Goal: Task Accomplishment & Management: Use online tool/utility

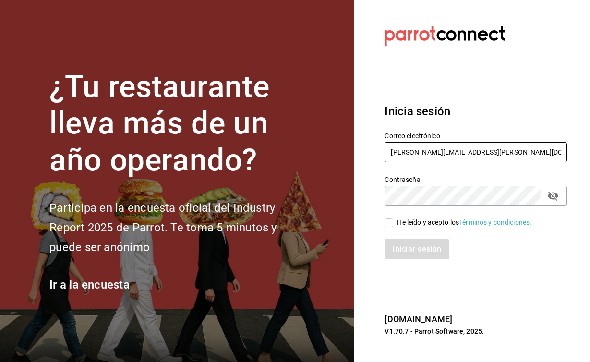
type input "[PERSON_NAME][EMAIL_ADDRESS][PERSON_NAME][DOMAIN_NAME]"
click at [556, 194] on icon "passwordField" at bounding box center [552, 195] width 11 height 9
click at [391, 222] on input "He leído y acepto los Términos y condiciones." at bounding box center [388, 222] width 9 height 9
checkbox input "true"
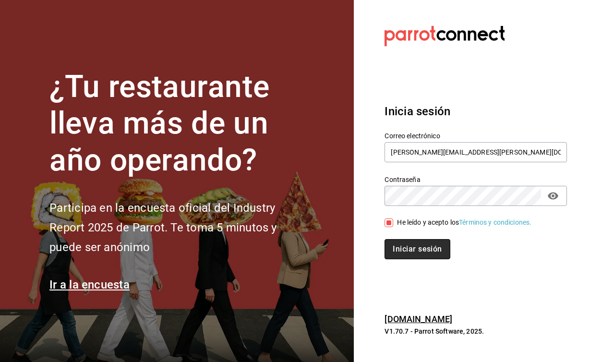
click at [403, 253] on button "Iniciar sesión" at bounding box center [416, 249] width 65 height 20
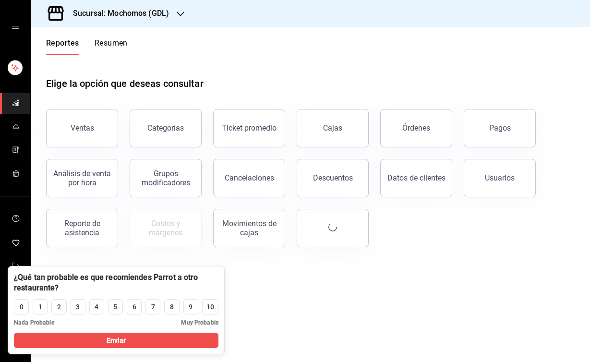
click at [150, 17] on h3 "Sucursal: Mochomos (GDL)" at bounding box center [117, 14] width 104 height 12
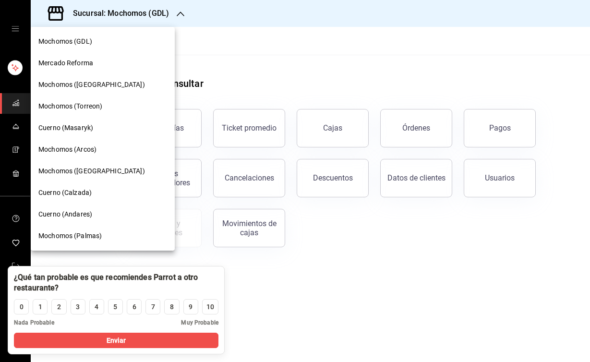
click at [78, 129] on span "Cuerno (Masaryk)" at bounding box center [65, 128] width 55 height 10
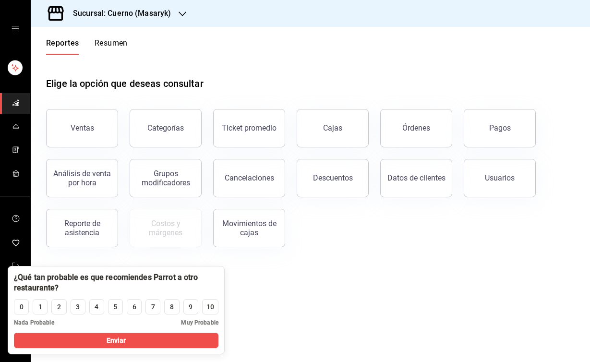
click at [165, 18] on h3 "Sucursal: Cuerno (Masaryk)" at bounding box center [118, 14] width 106 height 12
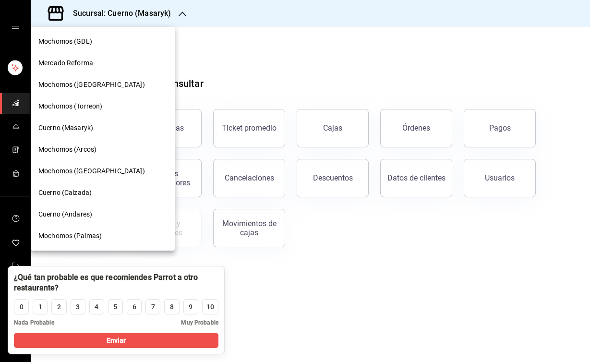
click at [273, 50] on div at bounding box center [295, 181] width 590 height 362
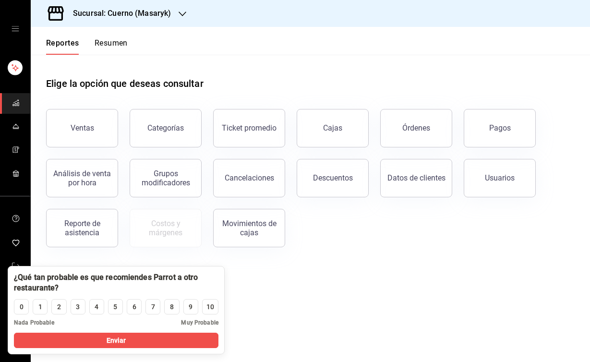
click at [164, 12] on h3 "Sucursal: Cuerno (Masaryk)" at bounding box center [118, 14] width 106 height 12
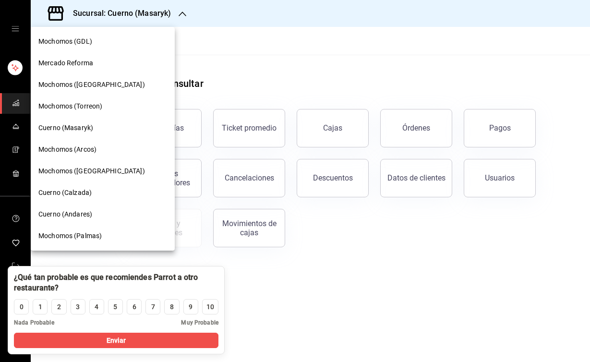
click at [377, 205] on div at bounding box center [295, 181] width 590 height 362
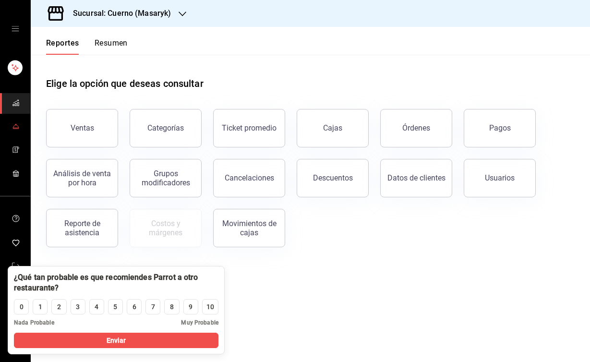
click at [15, 131] on span "mailbox folders" at bounding box center [16, 126] width 8 height 13
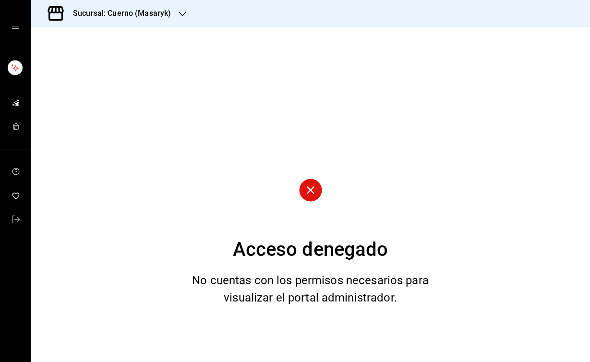
click at [12, 30] on icon "open drawer" at bounding box center [16, 29] width 8 height 8
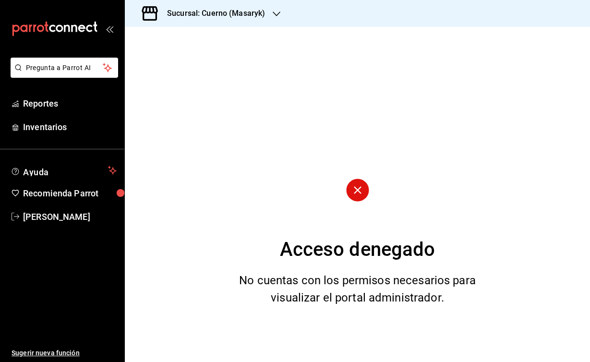
click at [184, 110] on div "Acceso denegado No cuentas con los permisos necesarios para visualizar el porta…" at bounding box center [357, 194] width 465 height 335
click at [263, 18] on h3 "Sucursal: Cuerno (Masaryk)" at bounding box center [212, 14] width 106 height 12
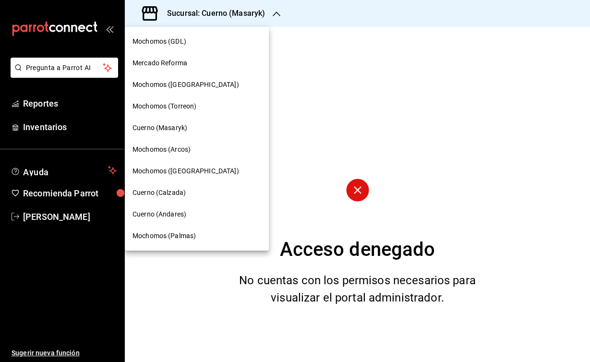
click at [163, 131] on span "Cuerno (Masaryk)" at bounding box center [159, 128] width 55 height 10
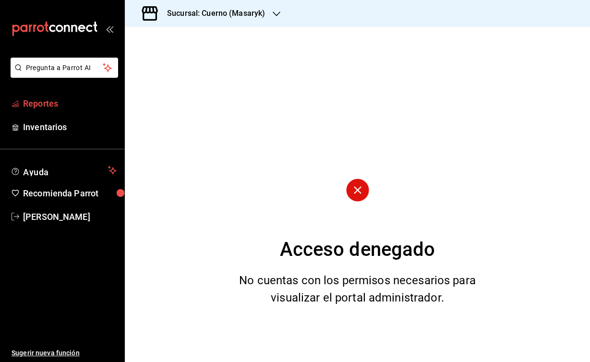
click at [50, 103] on span "Reportes" at bounding box center [70, 103] width 94 height 13
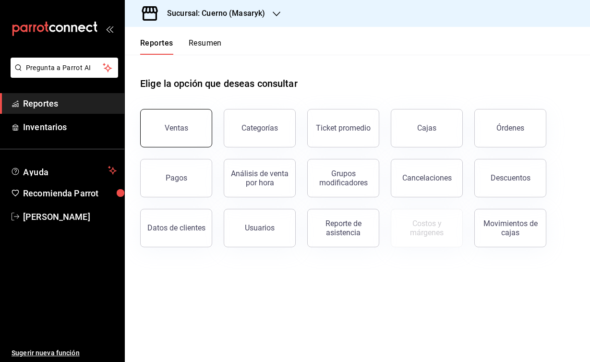
click at [185, 141] on button "Ventas" at bounding box center [176, 128] width 72 height 38
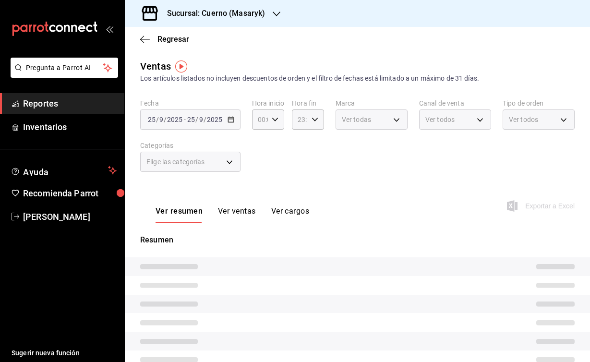
click at [221, 13] on h3 "Sucursal: Cuerno (Masaryk)" at bounding box center [212, 14] width 106 height 12
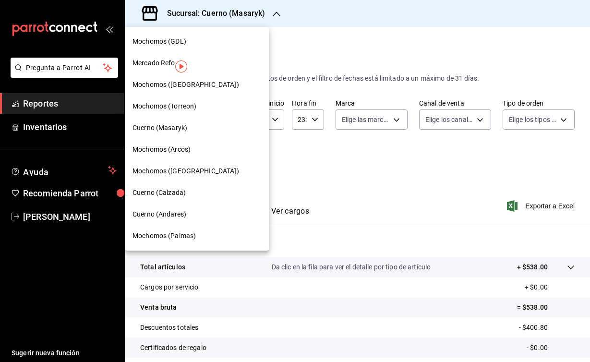
click at [336, 45] on div at bounding box center [295, 181] width 590 height 362
